Goal: Communication & Community: Answer question/provide support

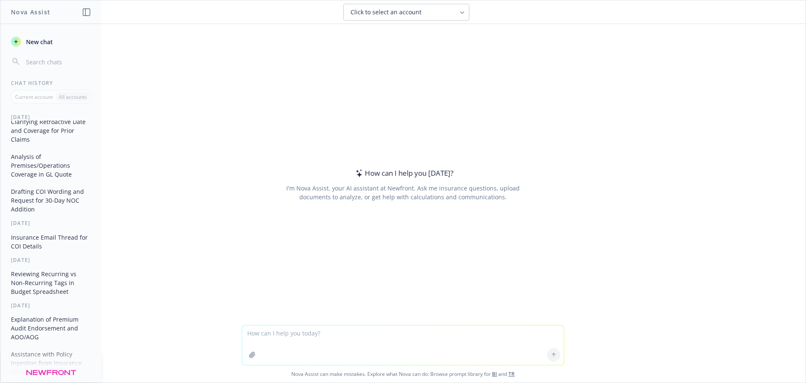
scroll to position [84, 0]
click at [43, 275] on button "Reviewing Recurring vs Non-Recurring Tags in Budget Spreadsheet" at bounding box center [51, 279] width 87 height 32
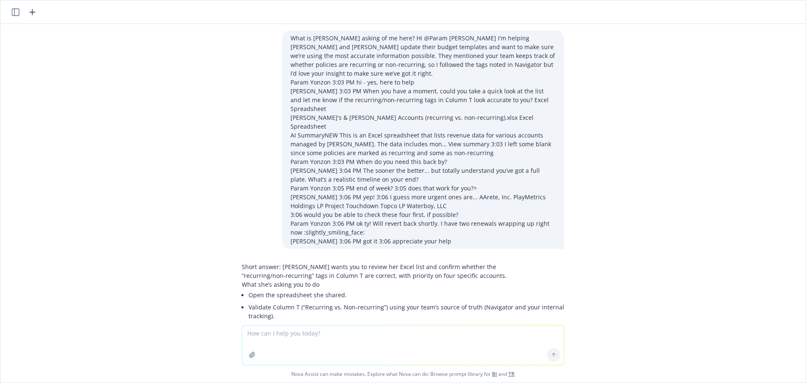
scroll to position [90, 0]
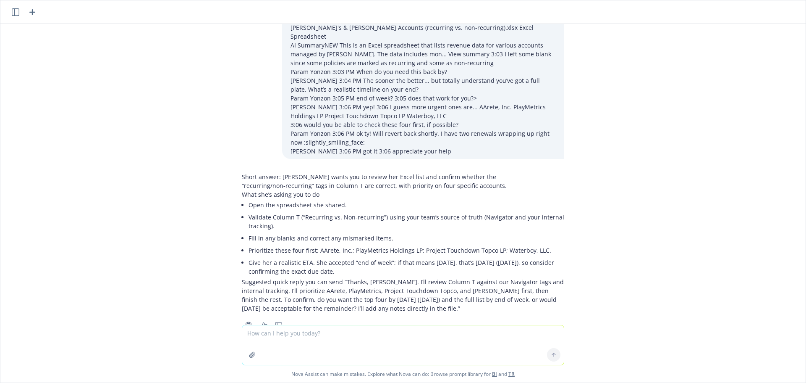
click at [625, 98] on div "What is [PERSON_NAME] asking of me here? Hi @Param [PERSON_NAME] I'm helping [P…" at bounding box center [403, 174] width 806 height 301
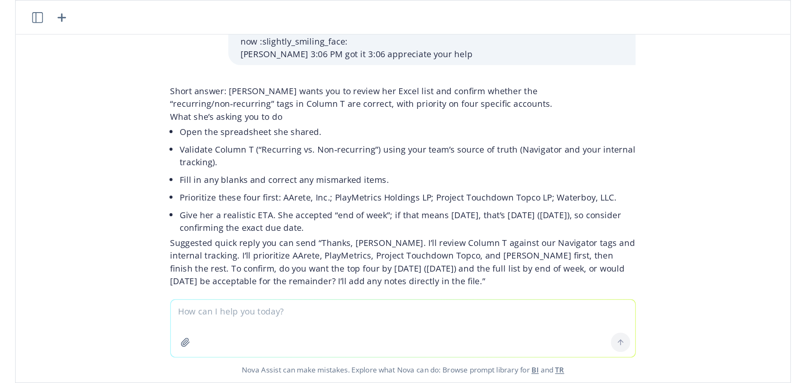
scroll to position [207, 0]
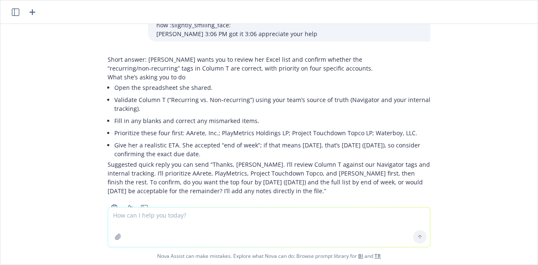
click at [108, 77] on div "Short answer: [PERSON_NAME] wants you to review her Excel list and confirm whet…" at bounding box center [269, 125] width 323 height 140
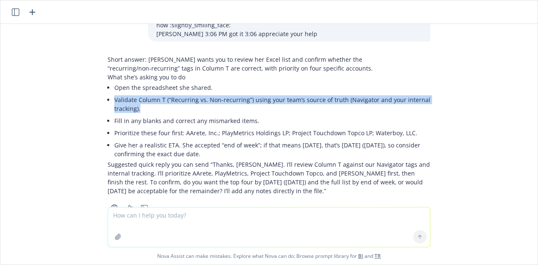
drag, startPoint x: 106, startPoint y: 75, endPoint x: 178, endPoint y: 84, distance: 72.4
click at [178, 84] on div "Short answer: [PERSON_NAME] wants you to review her Excel list and confirm whet…" at bounding box center [269, 125] width 323 height 140
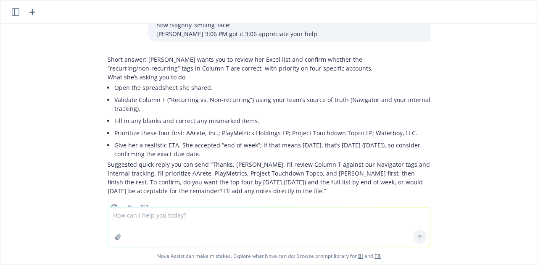
click at [129, 115] on li "Fill in any blanks and correct any mismarked items." at bounding box center [272, 121] width 316 height 12
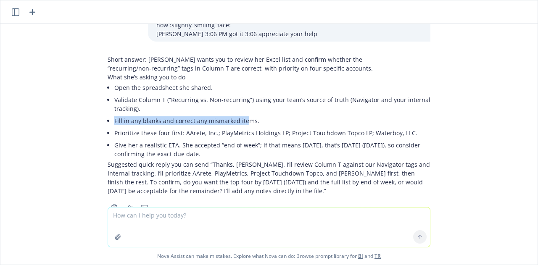
drag, startPoint x: 102, startPoint y: 94, endPoint x: 240, endPoint y: 97, distance: 138.6
click at [240, 115] on li "Fill in any blanks and correct any mismarked items." at bounding box center [272, 121] width 316 height 12
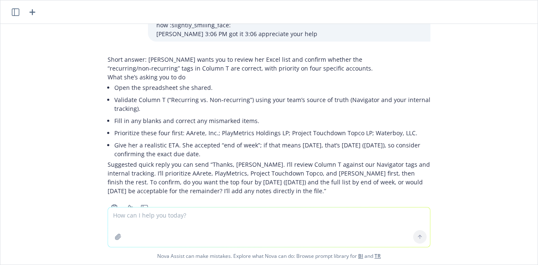
click at [170, 127] on li "Prioritize these four first: AArete, Inc.; PlayMetrics Holdings LP; Project Tou…" at bounding box center [272, 133] width 316 height 12
drag, startPoint x: 168, startPoint y: 97, endPoint x: 247, endPoint y: 96, distance: 79.0
click at [210, 96] on ul "Open the spreadsheet she shared. Validate Column T (“Recurring vs. Non‑recurrin…" at bounding box center [272, 120] width 316 height 79
click at [260, 127] on li "Prioritize these four first: AArete, Inc.; PlayMetrics Holdings LP; Project Tou…" at bounding box center [272, 133] width 316 height 12
drag, startPoint x: 200, startPoint y: 102, endPoint x: 295, endPoint y: 106, distance: 95.4
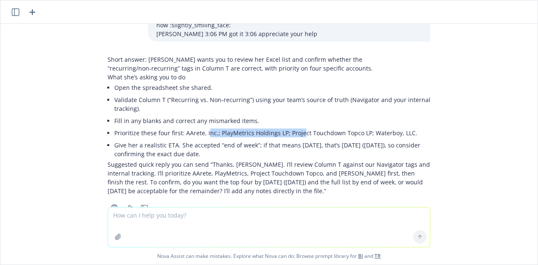
click at [295, 127] on li "Prioritize these four first: AArete, Inc.; PlayMetrics Holdings LP; Project Tou…" at bounding box center [272, 133] width 316 height 12
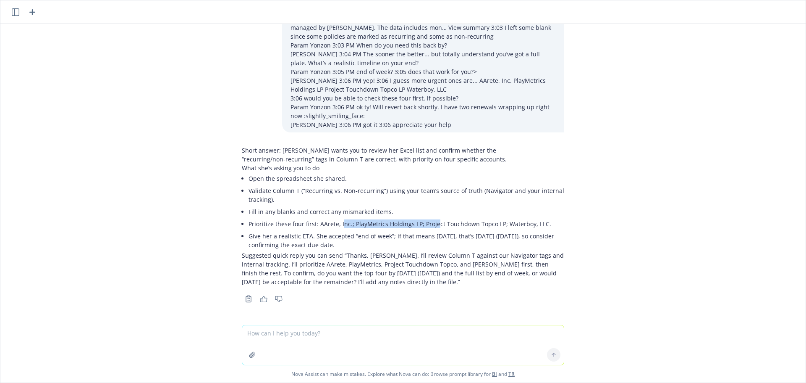
scroll to position [75, 0]
